Goal: Information Seeking & Learning: Check status

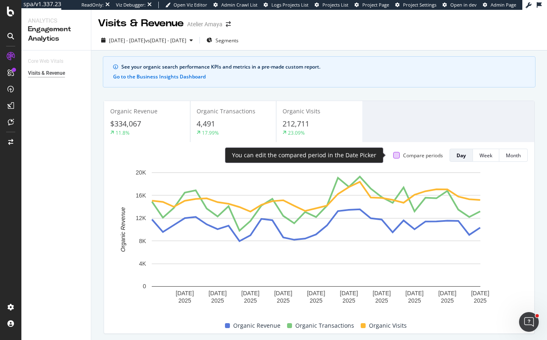
click at [393, 155] on div at bounding box center [396, 155] width 7 height 7
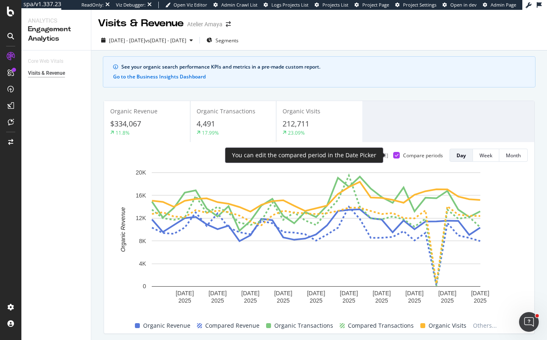
click at [395, 155] on icon at bounding box center [397, 155] width 4 height 4
